Goal: Transaction & Acquisition: Purchase product/service

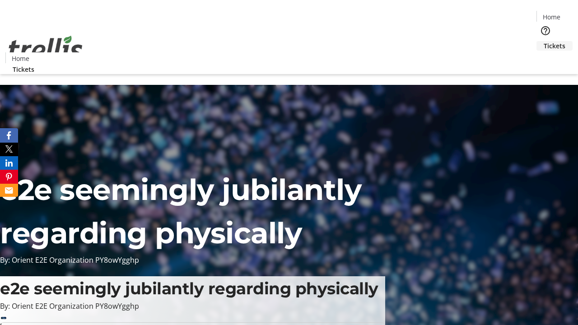
click at [544, 41] on span "Tickets" at bounding box center [555, 45] width 22 height 9
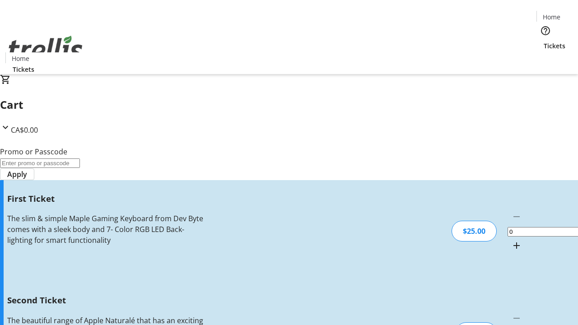
click at [512, 240] on mat-icon "Increment by one" at bounding box center [517, 245] width 11 height 11
type input "1"
type input "2"
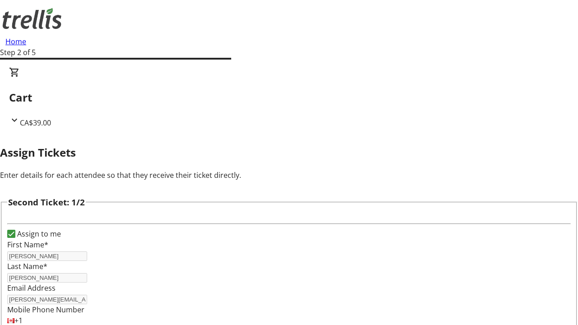
type input "[PERSON_NAME]"
type input "[PERSON_NAME][EMAIL_ADDRESS][DOMAIN_NAME]"
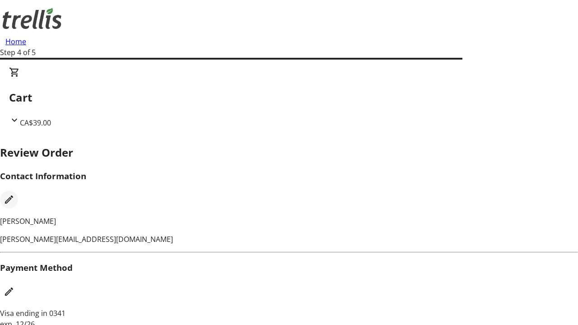
click at [14, 194] on mat-icon "Edit Contact Information" at bounding box center [9, 199] width 11 height 11
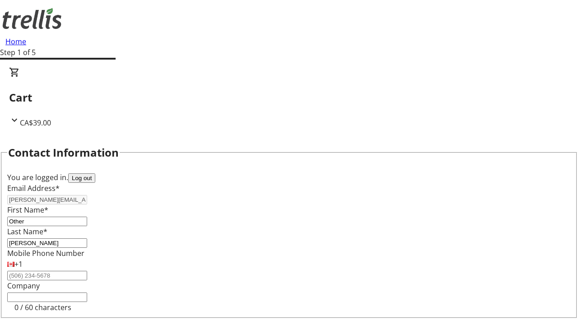
type input "Other"
type input "Name"
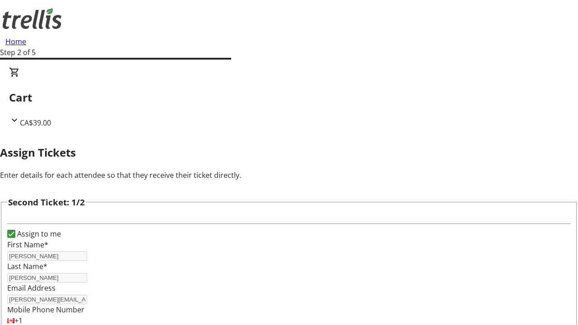
type input "Name"
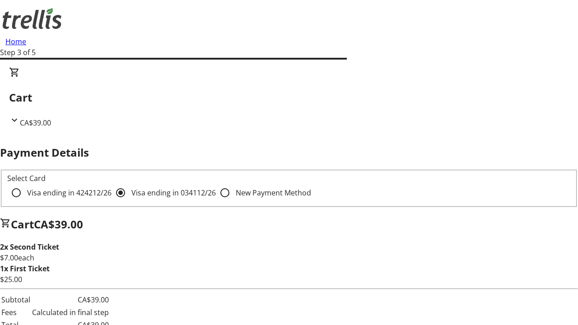
click at [25, 184] on input "Visa ending in 4242 12/26" at bounding box center [16, 193] width 18 height 18
radio input "true"
